Goal: Navigation & Orientation: Find specific page/section

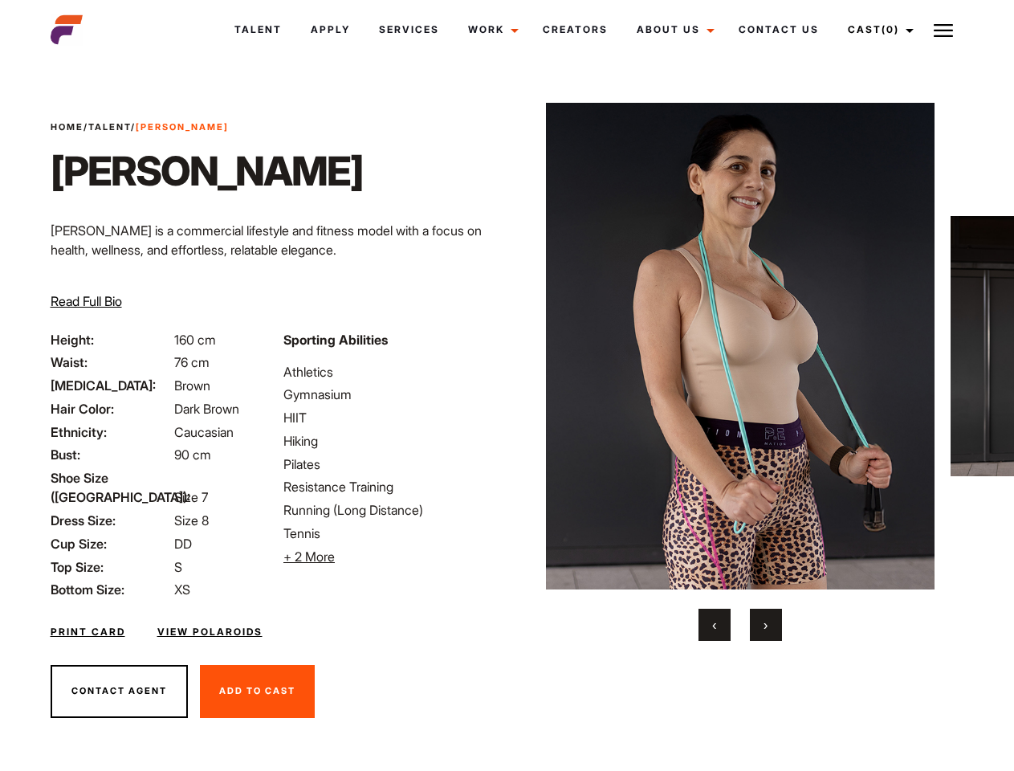
click at [876, 30] on link "Cast (0)" at bounding box center [879, 29] width 90 height 43
click at [944, 30] on img at bounding box center [943, 30] width 19 height 19
click at [390, 557] on li "+ 2 More Hide More" at bounding box center [390, 556] width 214 height 19
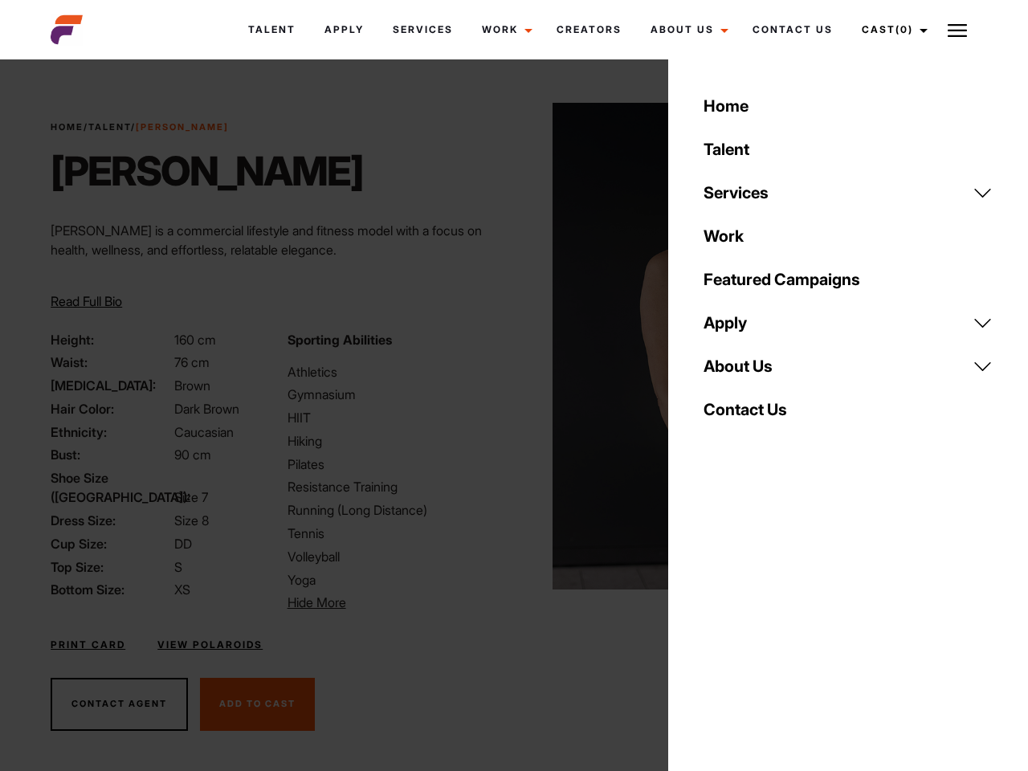
click at [740, 372] on link "About Us" at bounding box center [848, 366] width 308 height 43
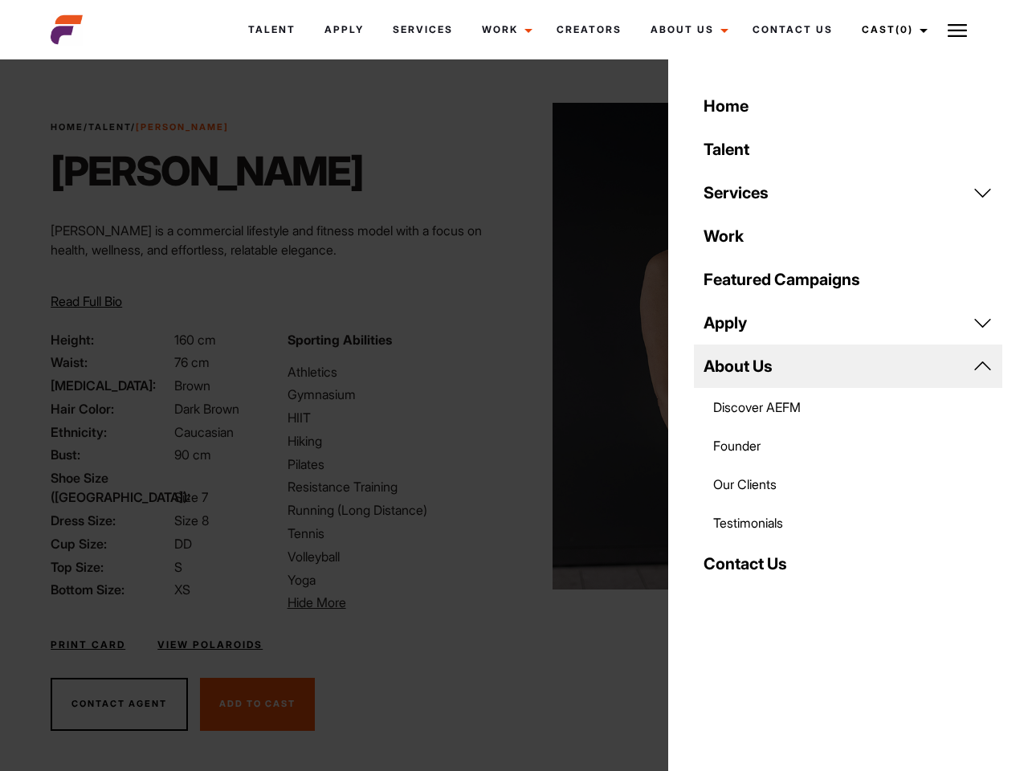
click at [507, 346] on div "Sporting Abilities Athletics Gymnasium HIIT Hiking Pilates Resistance Training …" at bounding box center [396, 471] width 236 height 283
click at [715, 625] on div "Home Talent Services Talent Casting Photography Videography Creative Hair and M…" at bounding box center [848, 385] width 360 height 771
click at [766, 625] on div "Home Talent Services Talent Casting Photography Videography Creative Hair and M…" at bounding box center [848, 385] width 360 height 771
